Goal: Complete application form

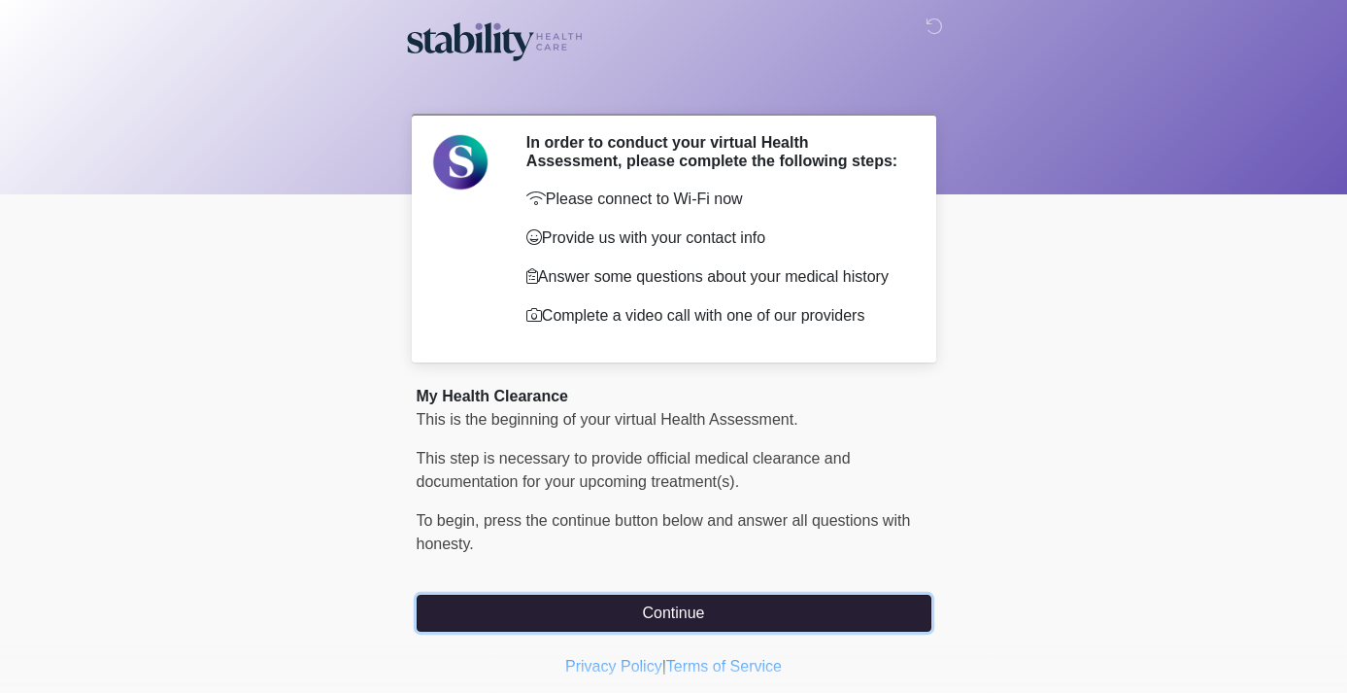
click at [631, 609] on button "Continue" at bounding box center [674, 612] width 515 height 37
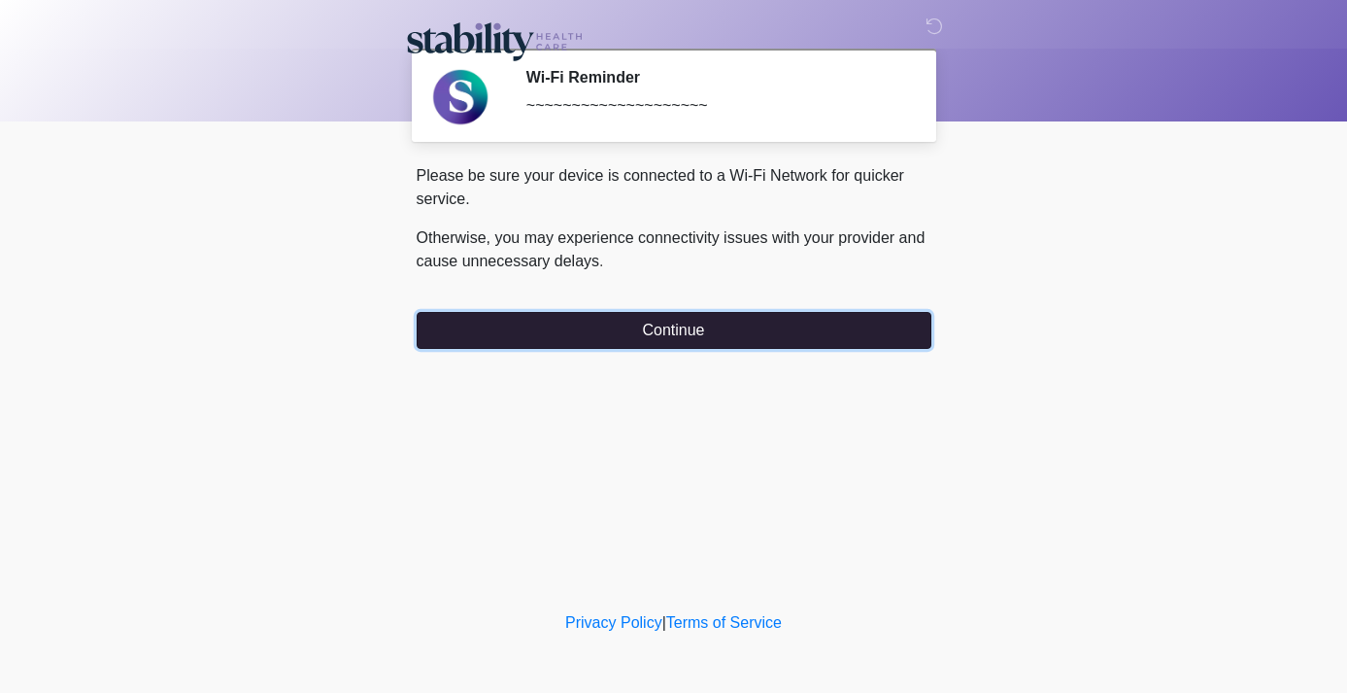
click at [713, 333] on button "Continue" at bounding box center [674, 330] width 515 height 37
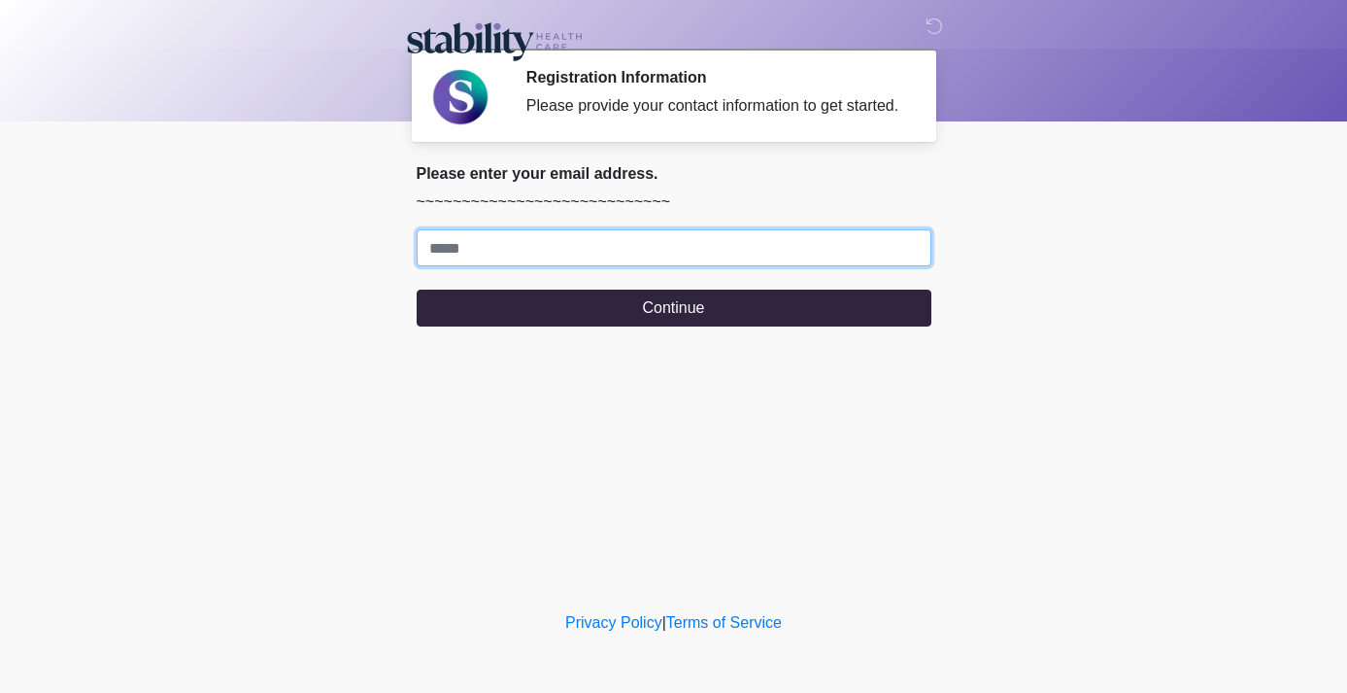
click at [671, 266] on input "Where should we email your response?" at bounding box center [674, 247] width 515 height 37
type input "**********"
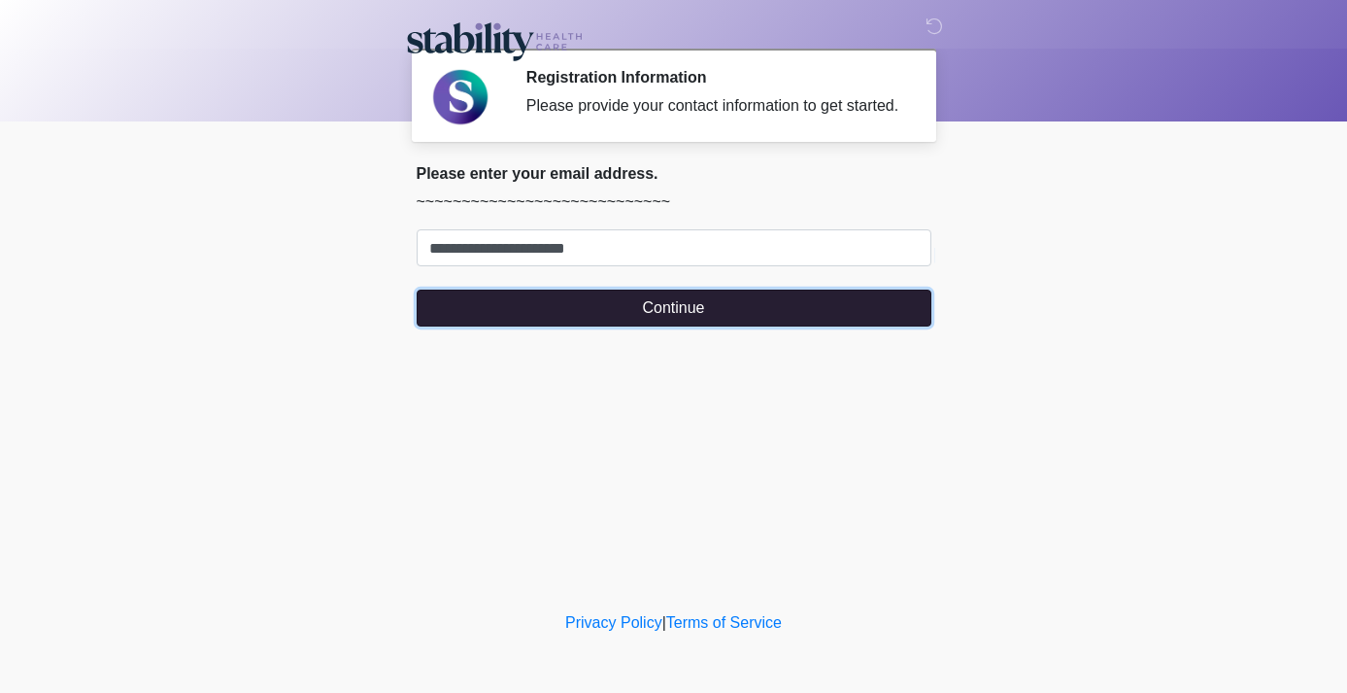
click at [649, 326] on button "Continue" at bounding box center [674, 307] width 515 height 37
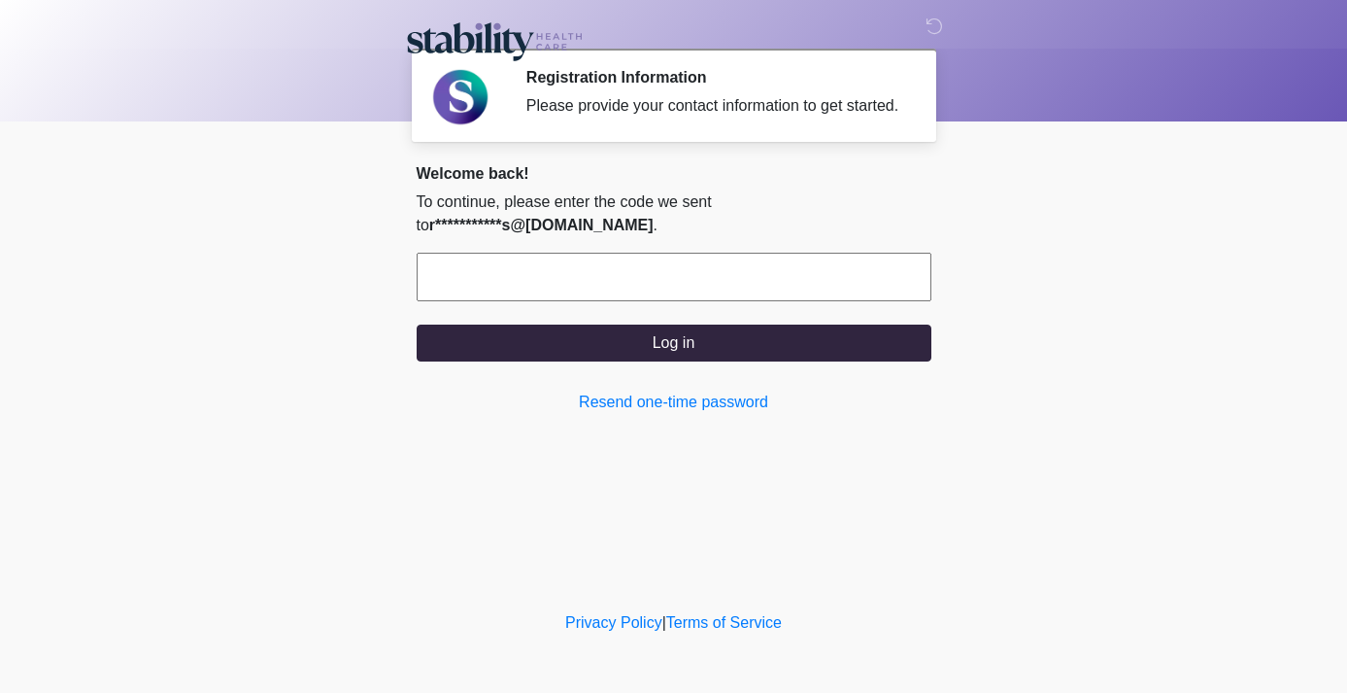
click at [636, 287] on input "text" at bounding box center [674, 277] width 515 height 49
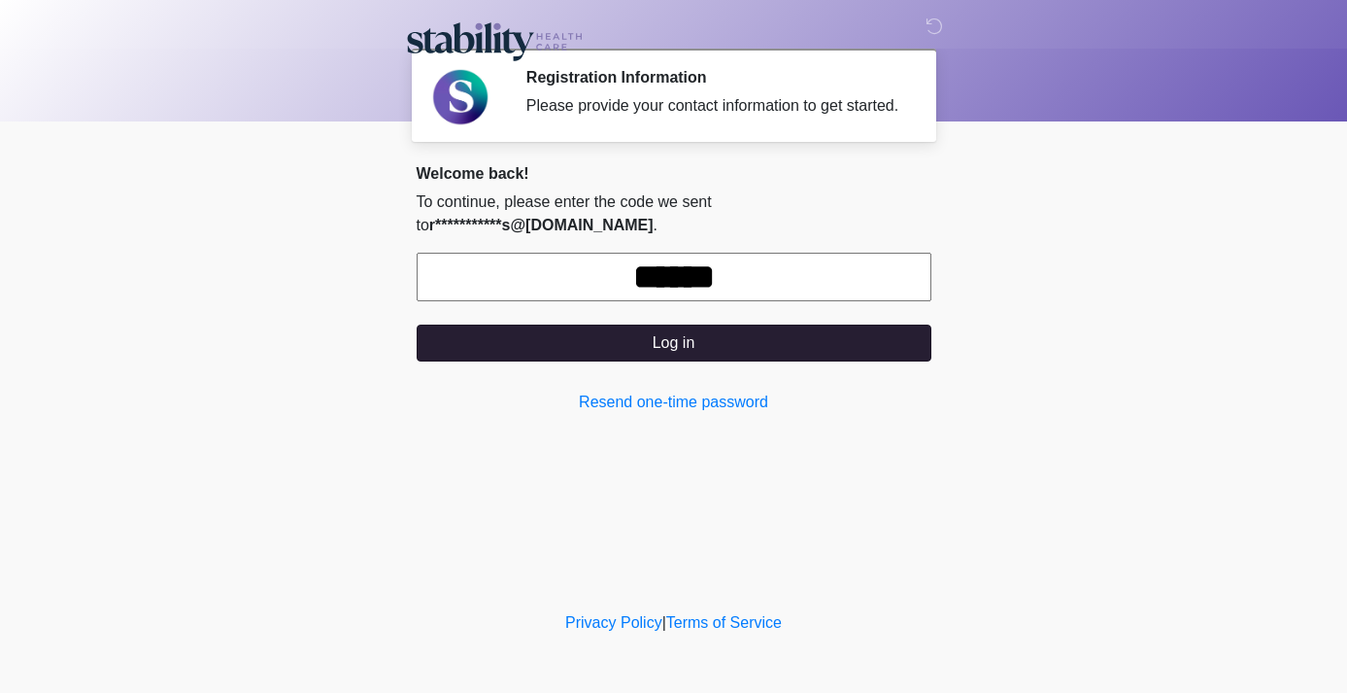
type input "******"
click at [674, 361] on button "Log in" at bounding box center [674, 342] width 515 height 37
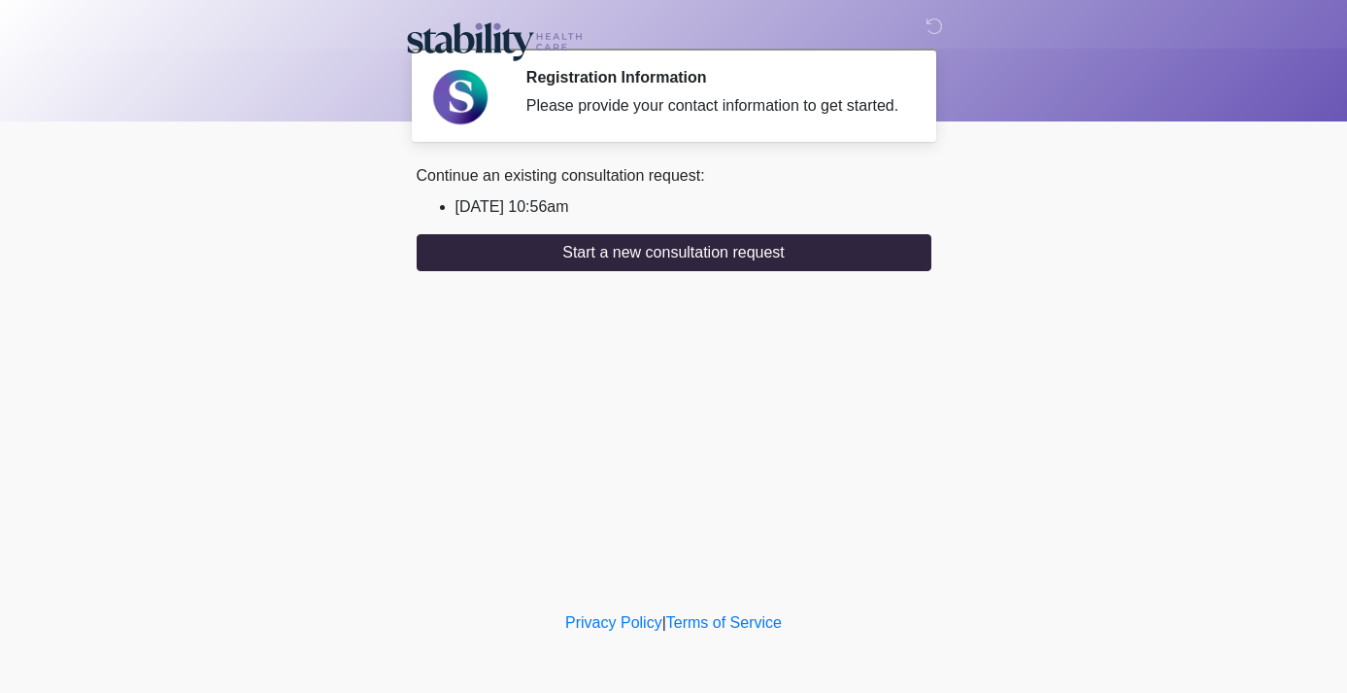
click at [567, 219] on li "2025/08/28 10:56am" at bounding box center [694, 206] width 476 height 23
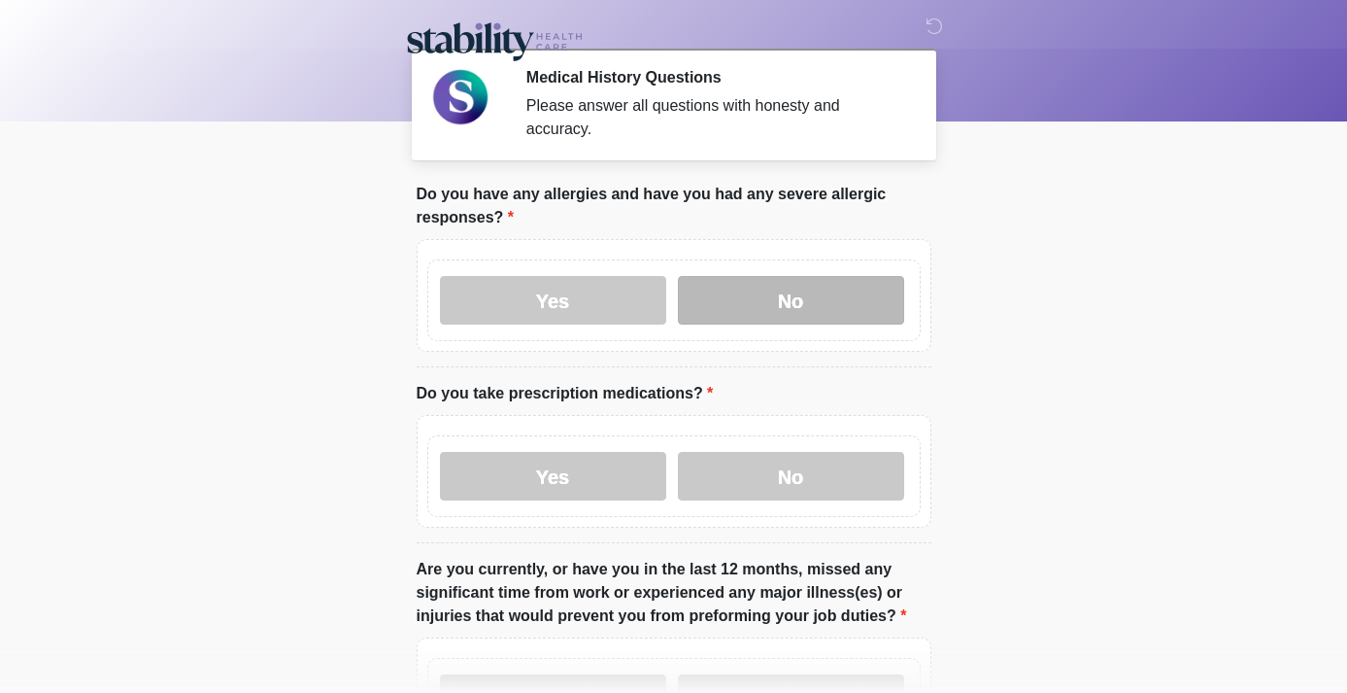
click at [748, 302] on label "No" at bounding box center [791, 300] width 226 height 49
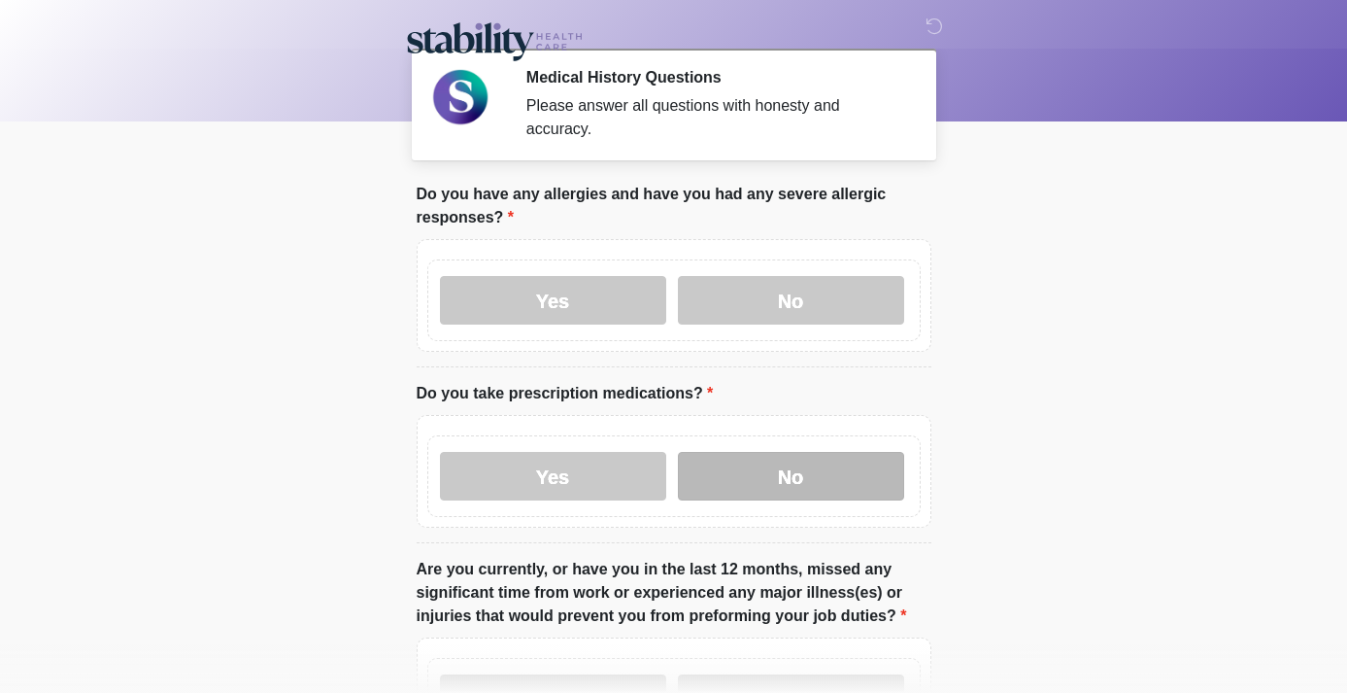
click at [731, 473] on label "No" at bounding box center [791, 476] width 226 height 49
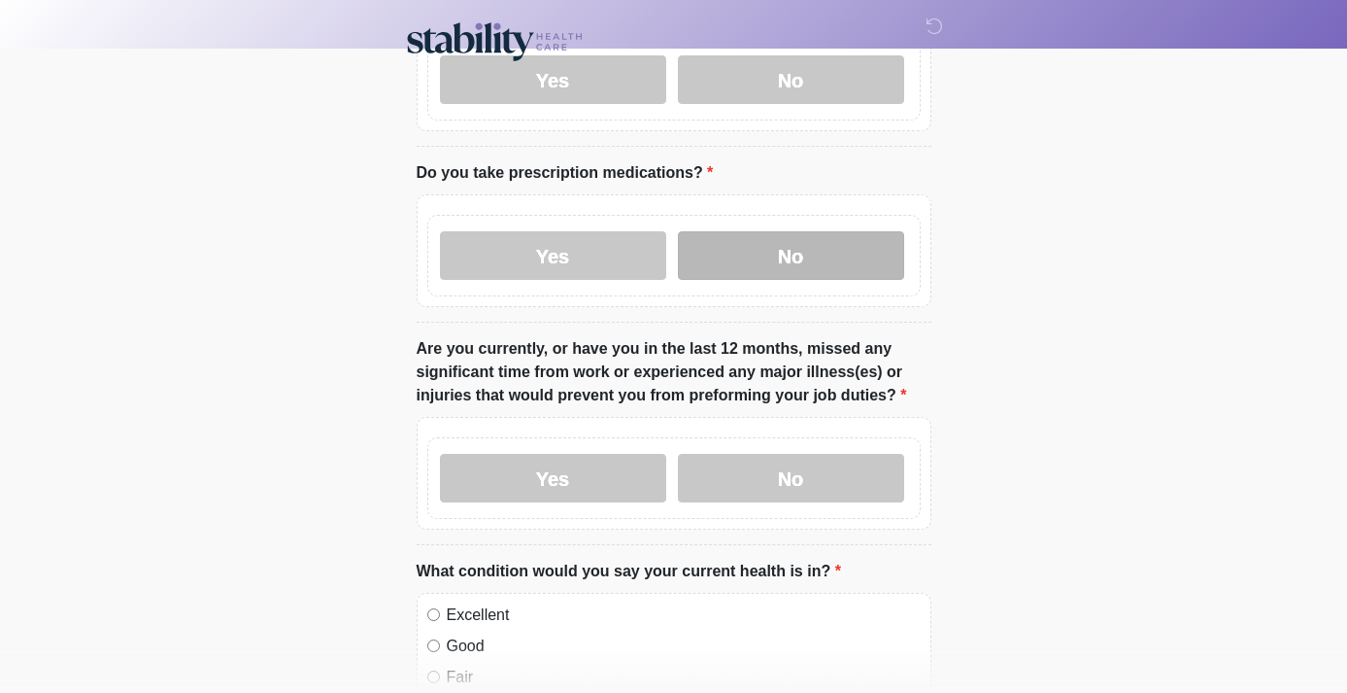
scroll to position [224, 0]
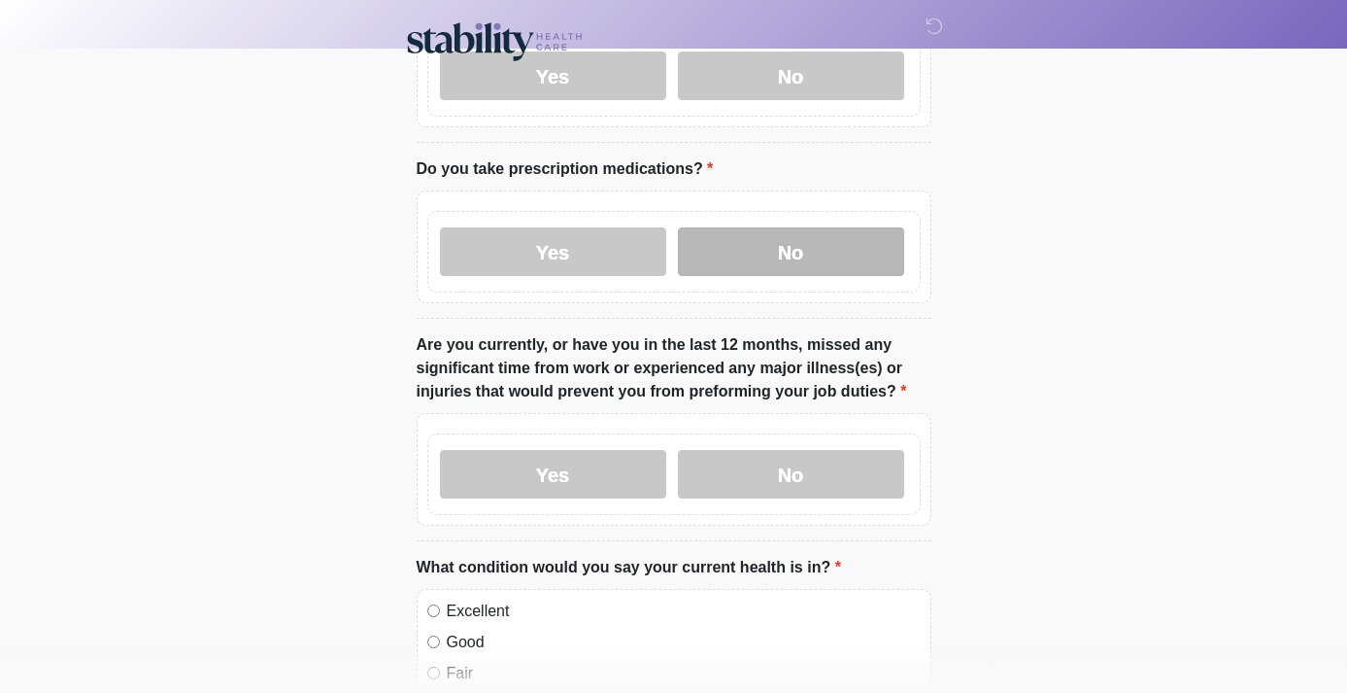
click at [731, 473] on label "No" at bounding box center [791, 474] width 226 height 49
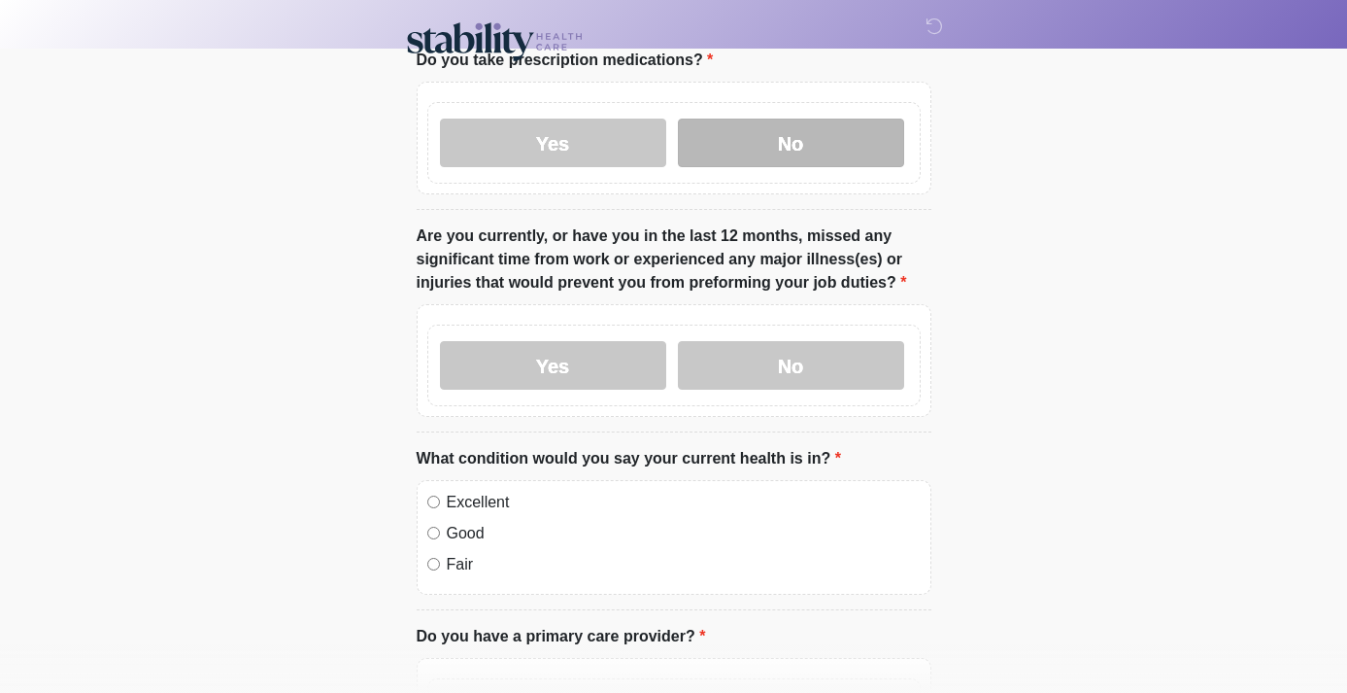
scroll to position [358, 0]
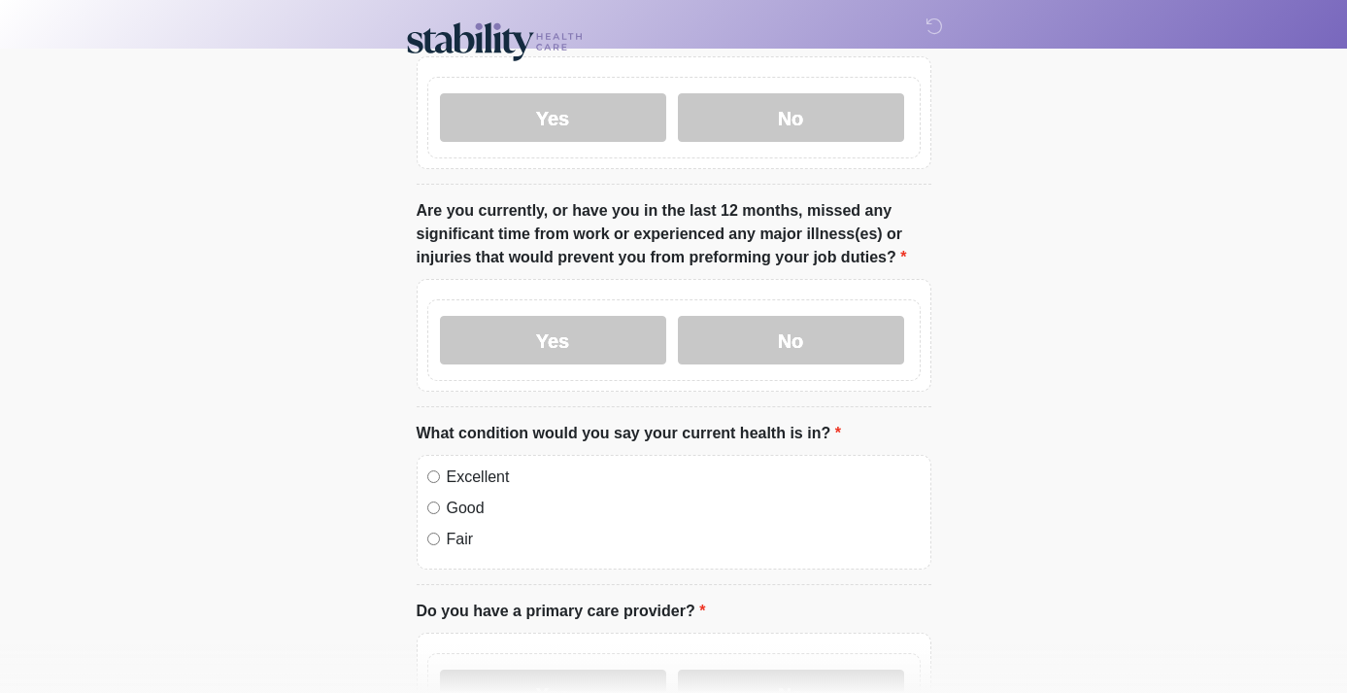
click at [510, 476] on label "Excellent" at bounding box center [684, 476] width 474 height 23
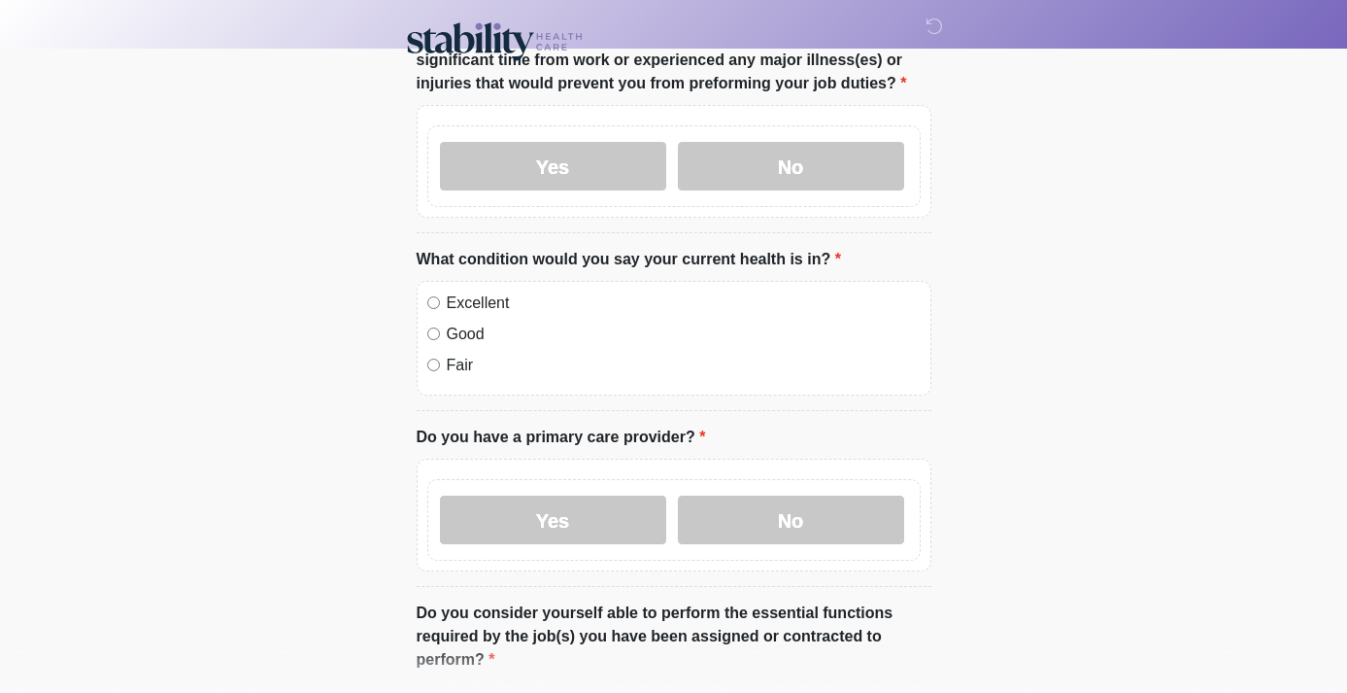
scroll to position [535, 0]
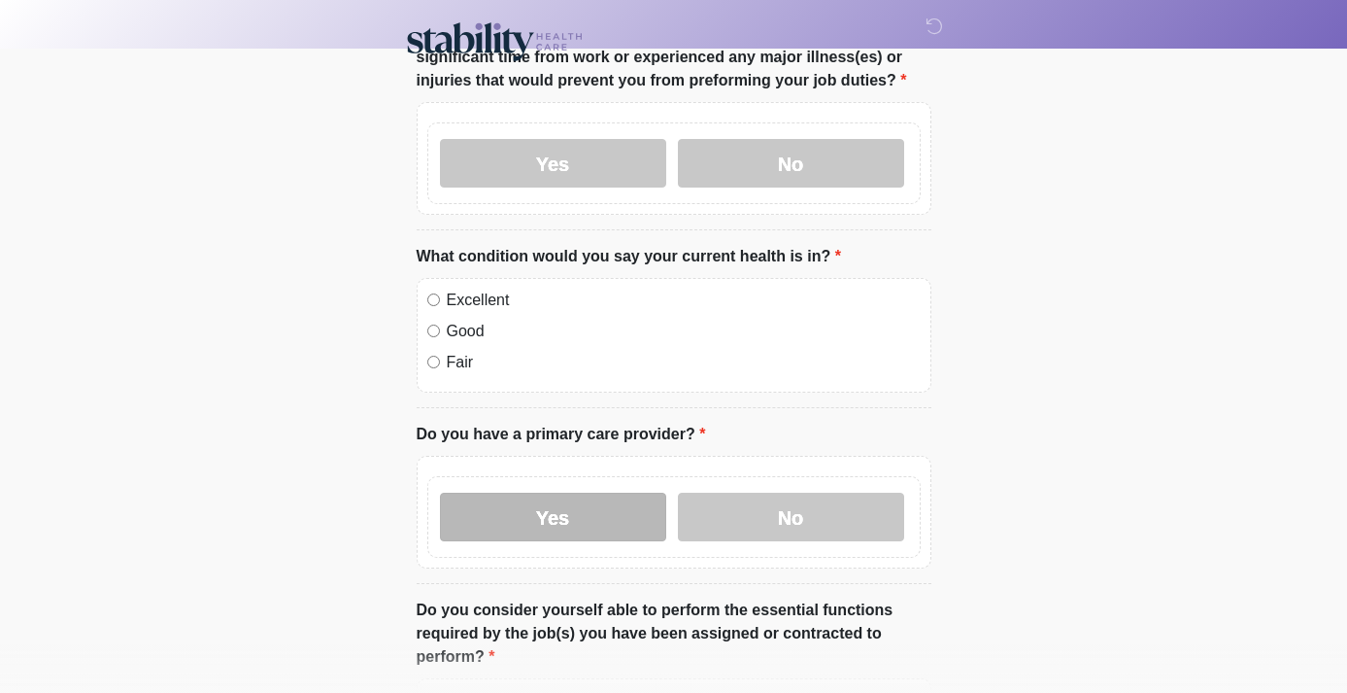
click at [631, 516] on label "Yes" at bounding box center [553, 516] width 226 height 49
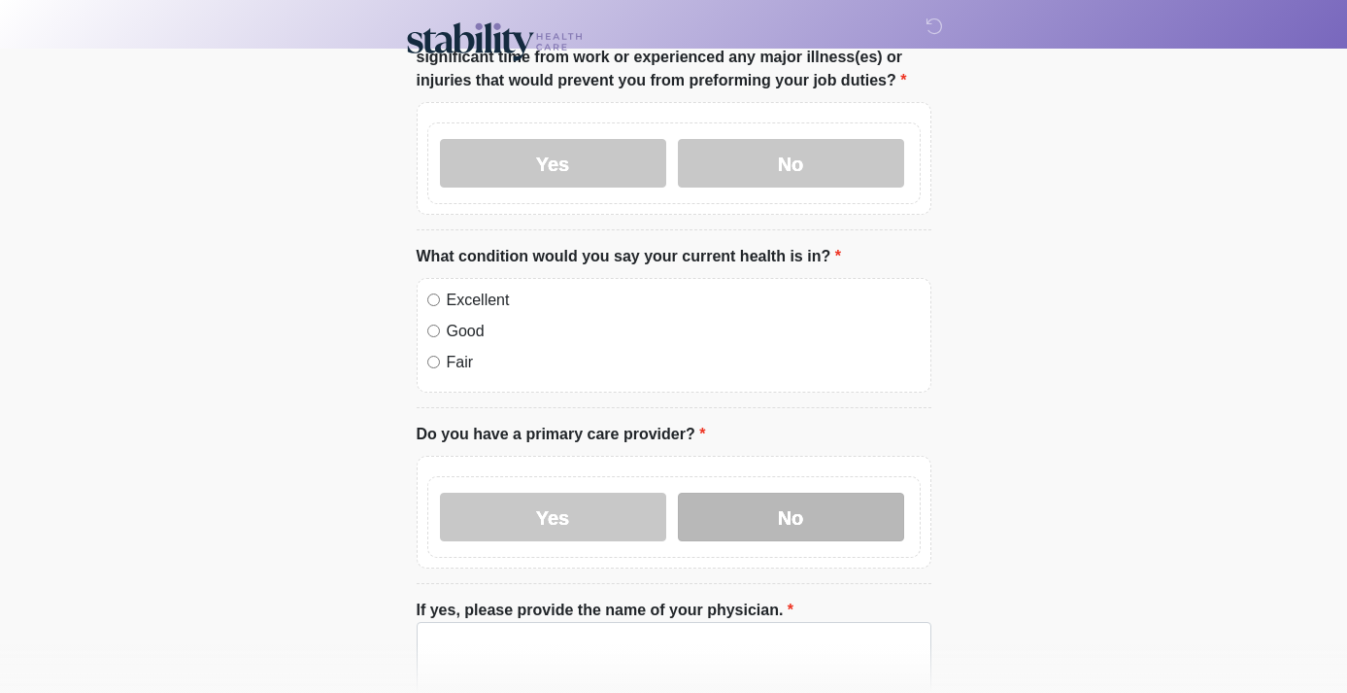
scroll to position [777, 0]
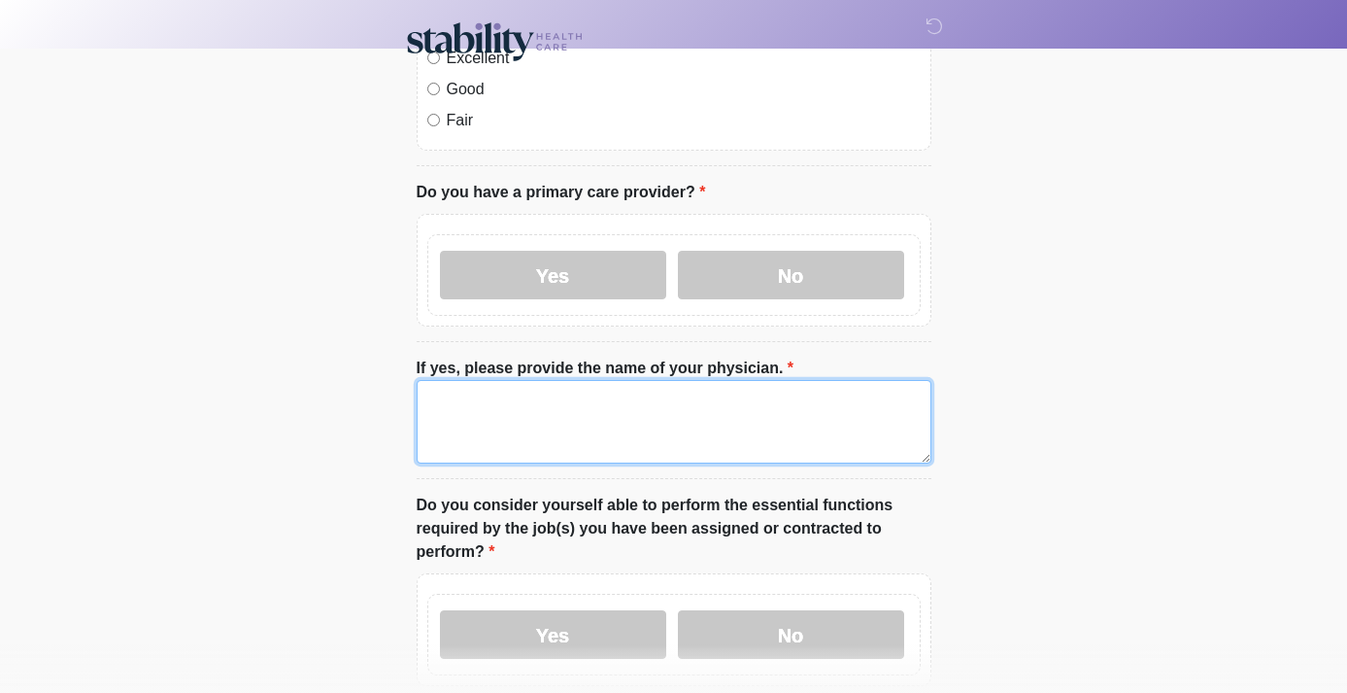
click at [699, 419] on textarea "If yes, please provide the name of your physician." at bounding box center [674, 422] width 515 height 84
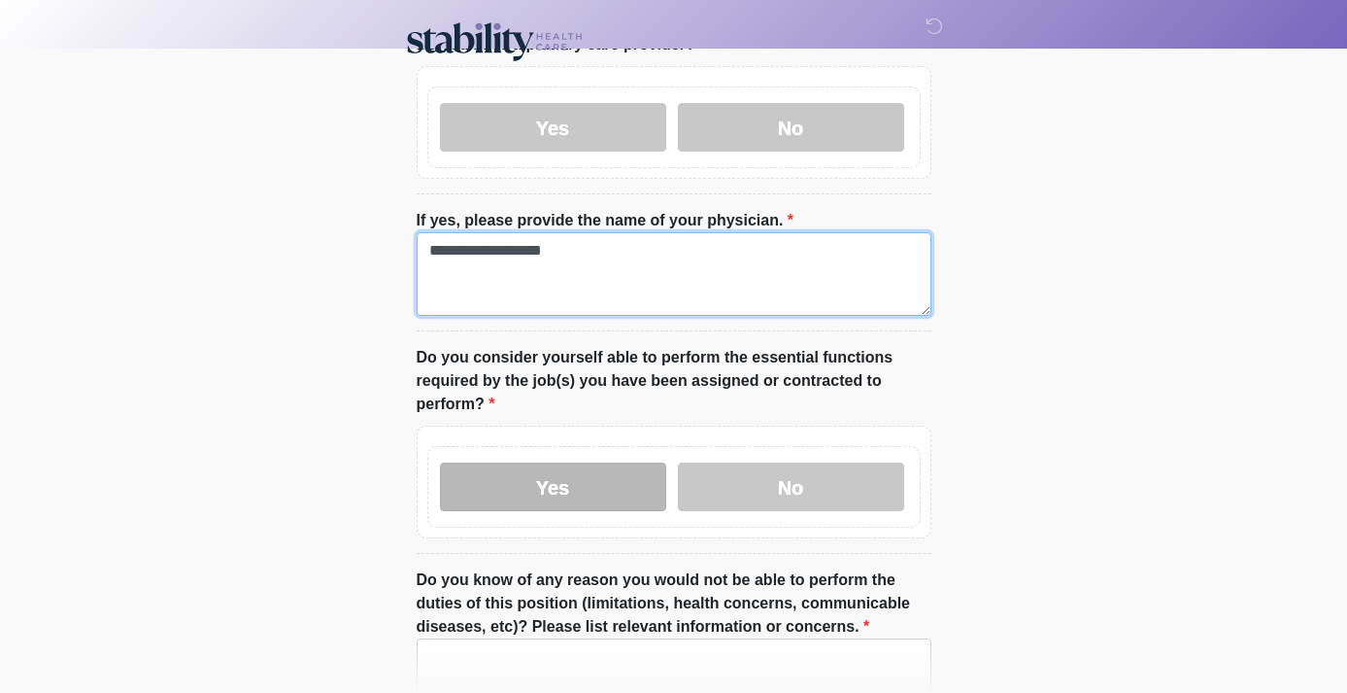
type textarea "**********"
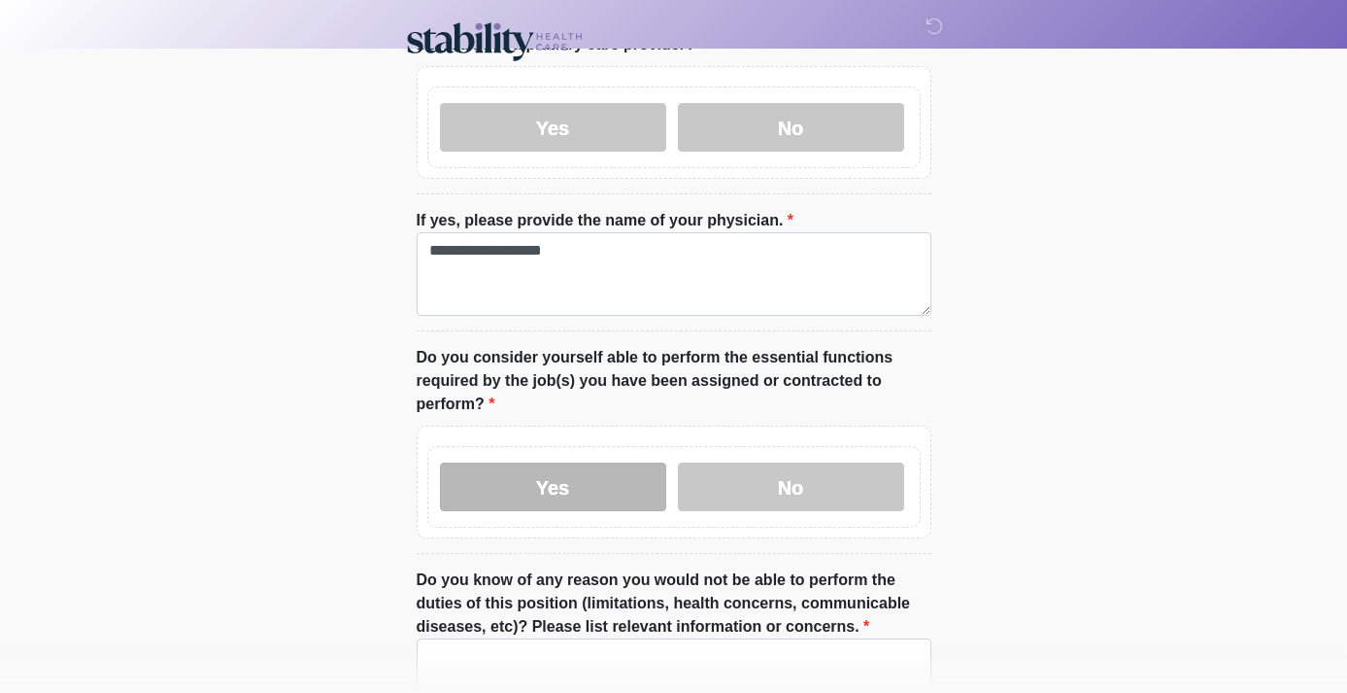
click at [570, 490] on label "Yes" at bounding box center [553, 486] width 226 height 49
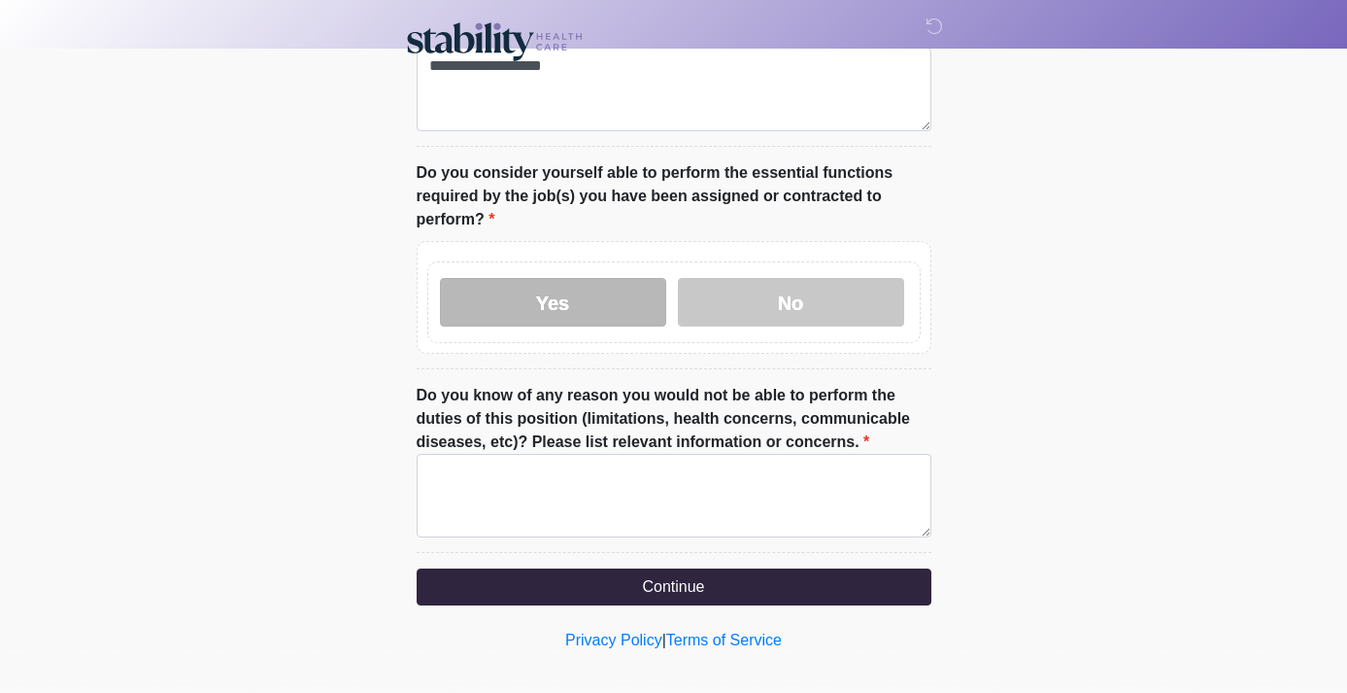
scroll to position [1111, 0]
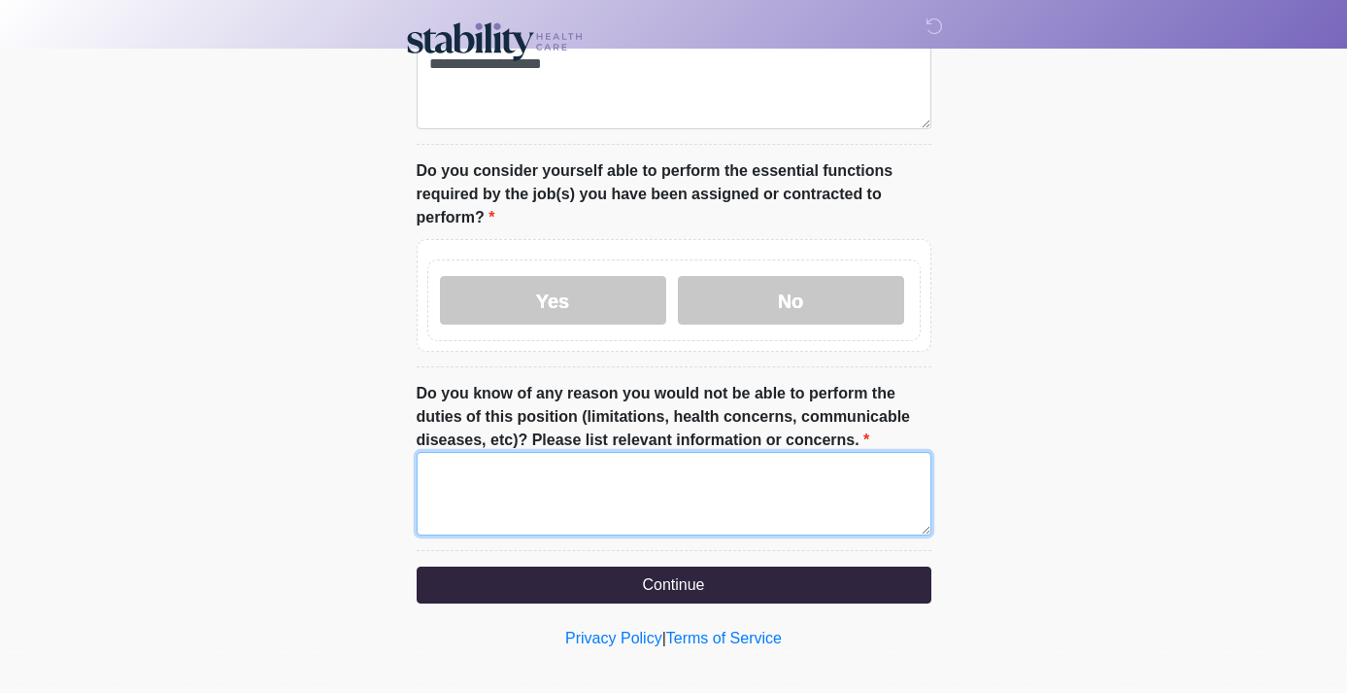
click at [613, 488] on textarea "Do you know of any reason you would not be able to perform the duties of this p…" at bounding box center [674, 494] width 515 height 84
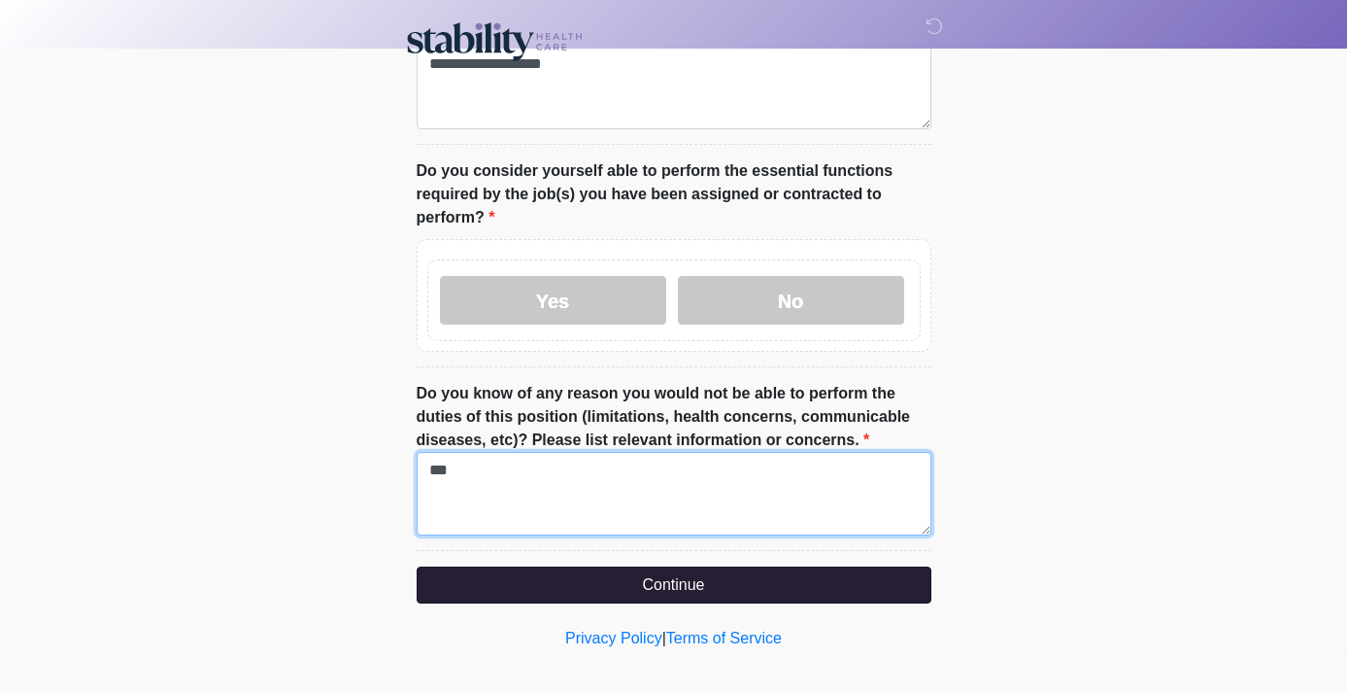
type textarea "**"
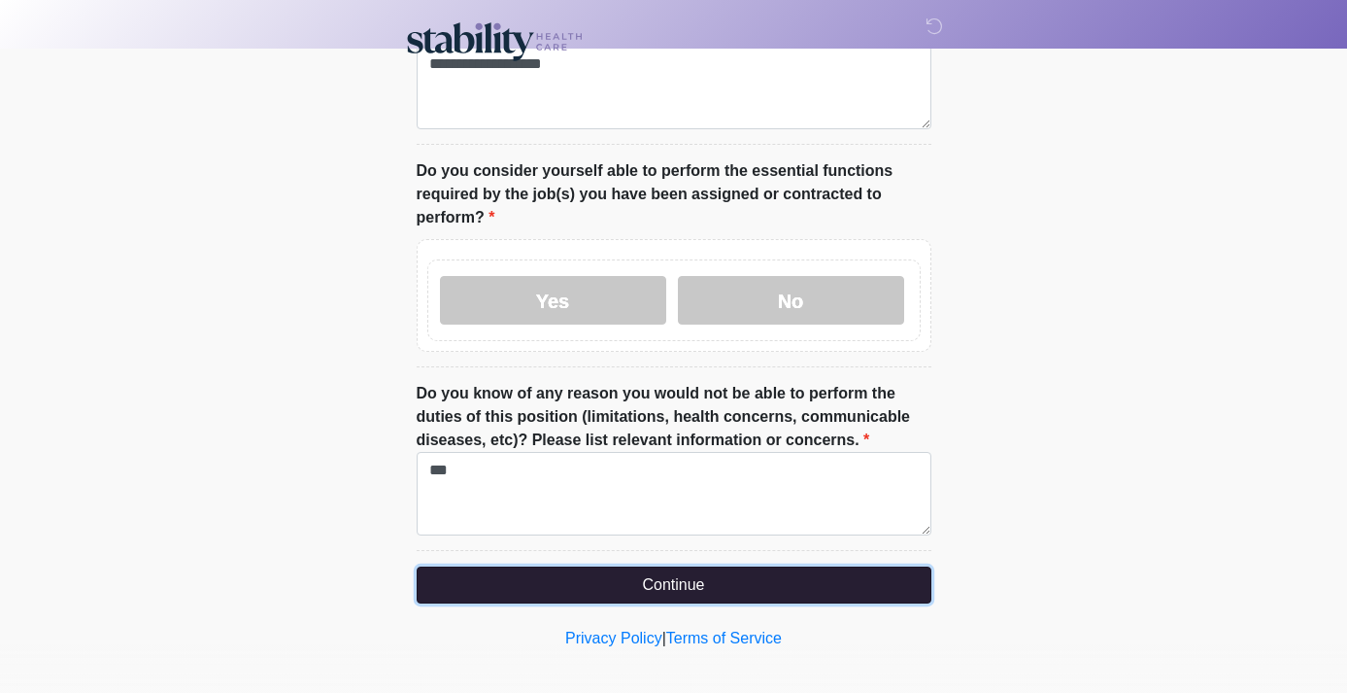
click at [713, 579] on button "Continue" at bounding box center [674, 584] width 515 height 37
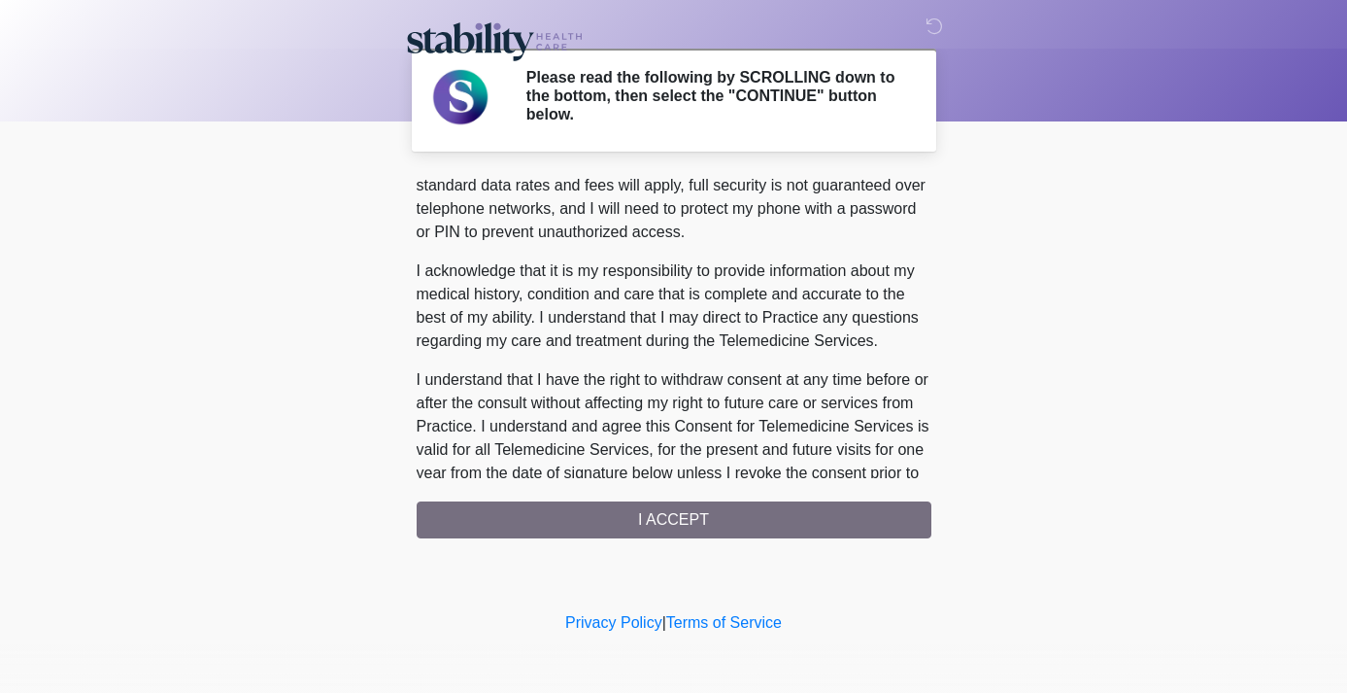
scroll to position [1165, 0]
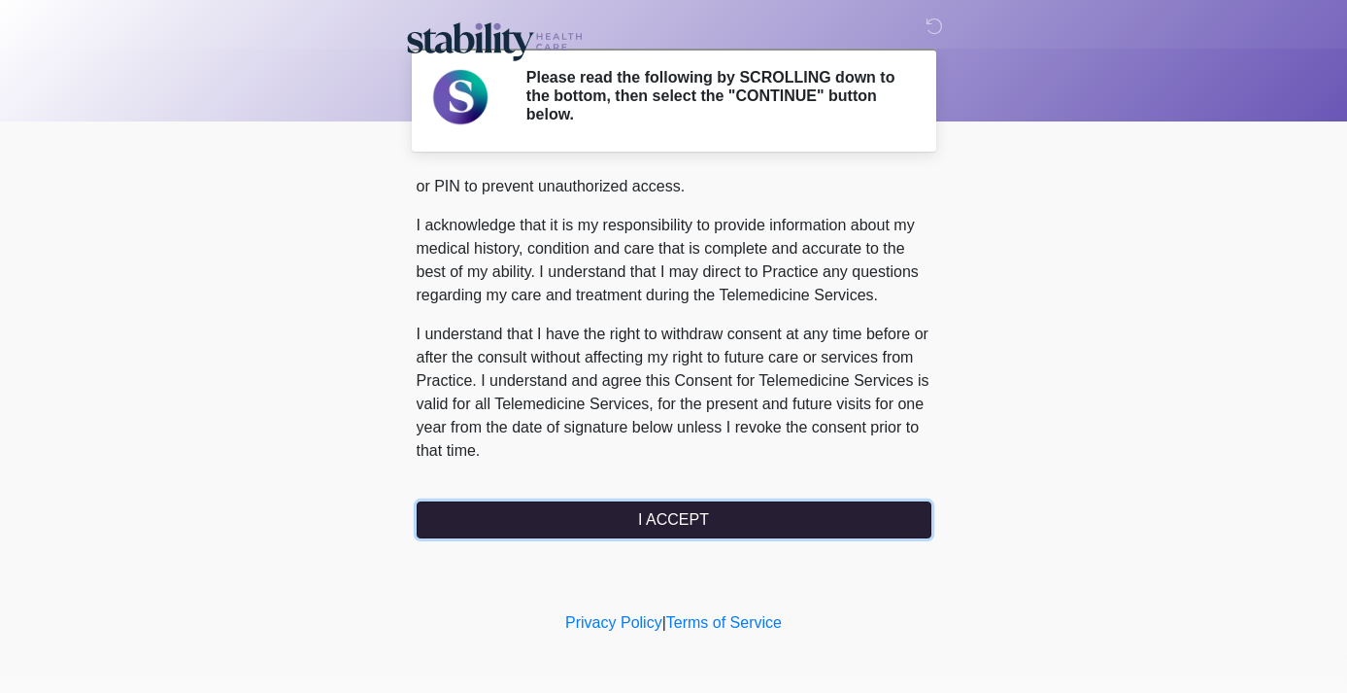
click at [704, 513] on button "I ACCEPT" at bounding box center [674, 519] width 515 height 37
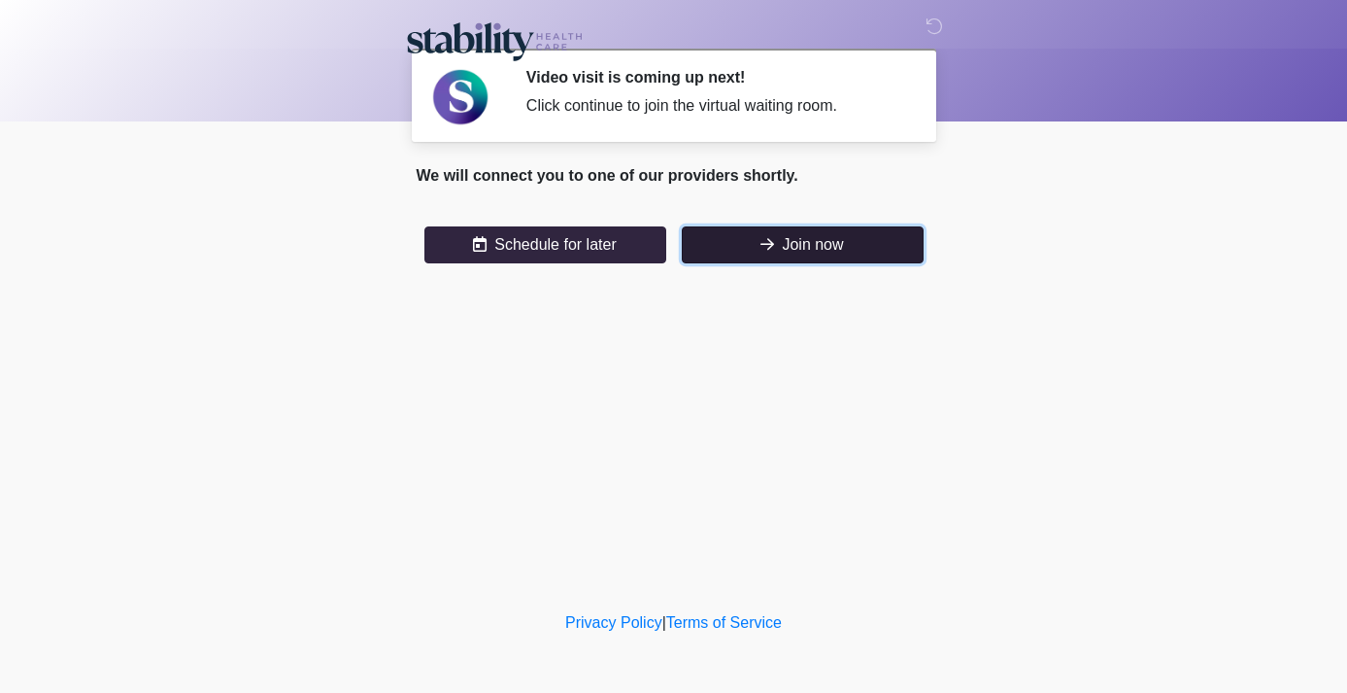
click at [759, 254] on button "Join now" at bounding box center [803, 244] width 242 height 37
